Goal: Task Accomplishment & Management: Complete application form

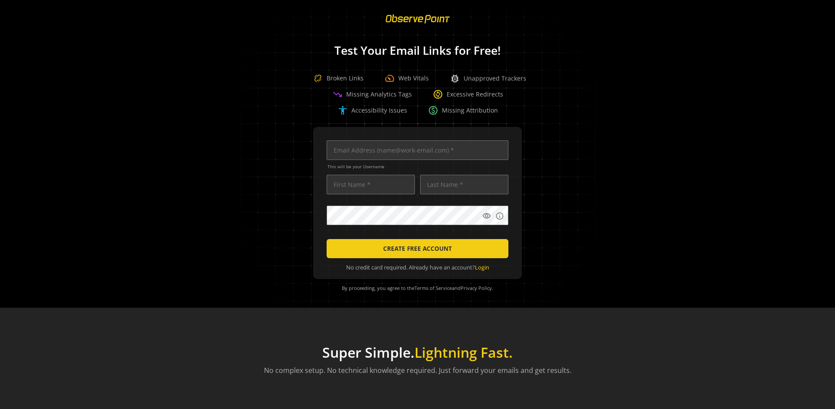
scroll to position [0, 2815]
click at [416, 150] on input "text" at bounding box center [418, 151] width 182 height 20
type input "[EMAIL_ADDRESS][DOMAIN_NAME]"
click at [369, 184] on input "text" at bounding box center [371, 185] width 88 height 20
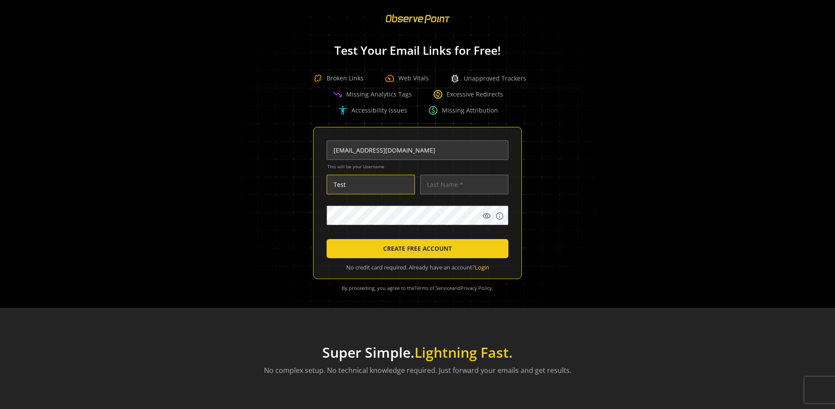
scroll to position [0, 0]
type input "Test"
click at [462, 184] on input "text" at bounding box center [464, 185] width 88 height 20
type input "Test"
click at [539, 237] on body "Loading... Test Your Email Links for Free! Broken Links speed Web Vitals bug_re…" at bounding box center [417, 204] width 835 height 409
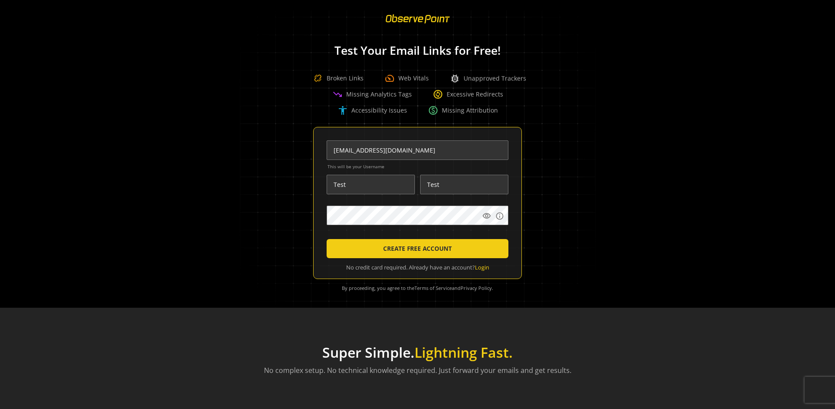
click at [416, 249] on span "CREATE FREE ACCOUNT" at bounding box center [417, 249] width 69 height 16
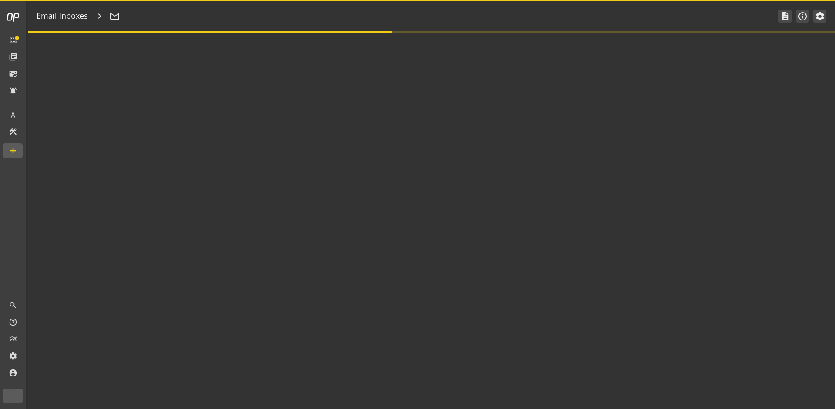
type textarea "Welcome to ObservePoint! This is your default email inbox for testing."
